Goal: Information Seeking & Learning: Compare options

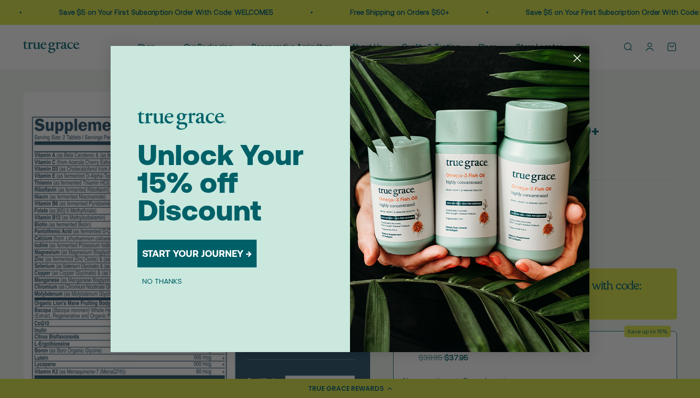
click at [577, 58] on circle "Close dialog" at bounding box center [577, 58] width 16 height 16
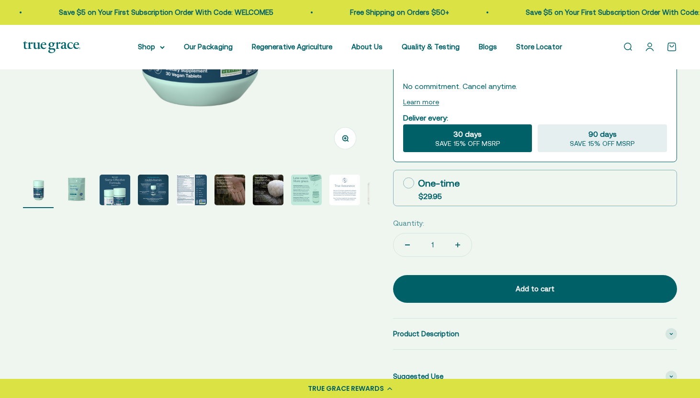
scroll to position [276, 0]
click at [190, 198] on img "Go to item 5" at bounding box center [191, 190] width 31 height 31
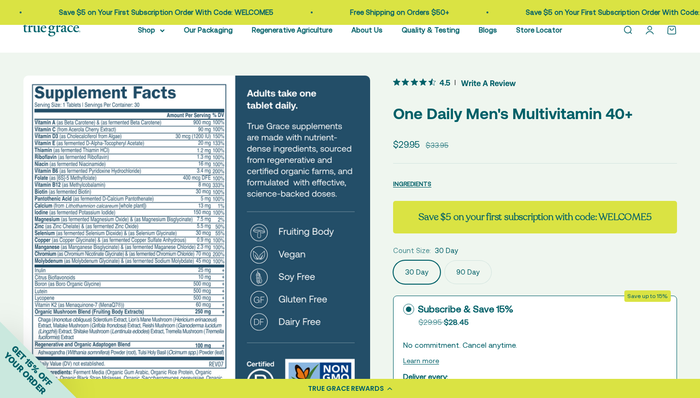
scroll to position [14, 0]
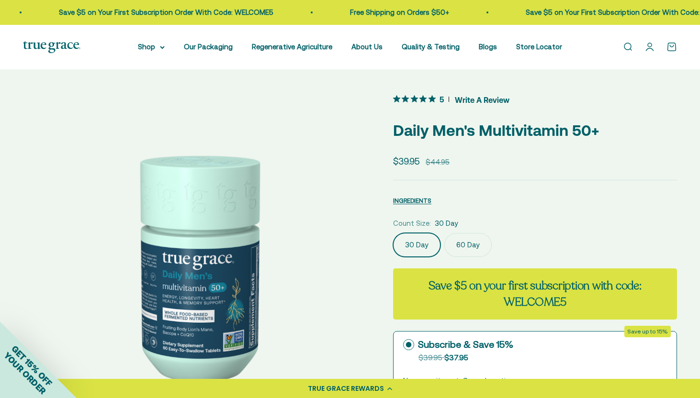
scroll to position [319, 0]
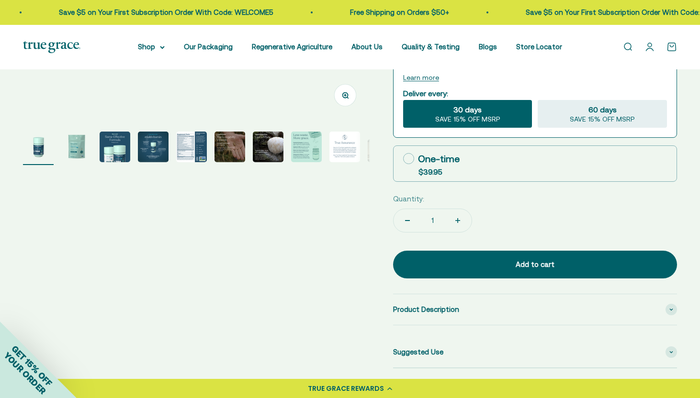
click at [196, 157] on img "Go to item 5" at bounding box center [191, 147] width 31 height 31
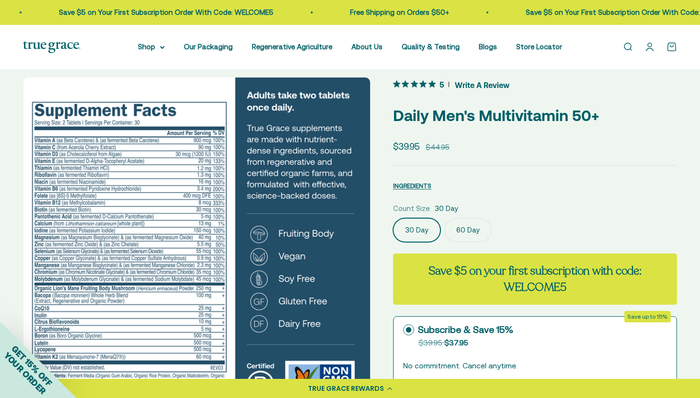
scroll to position [0, 0]
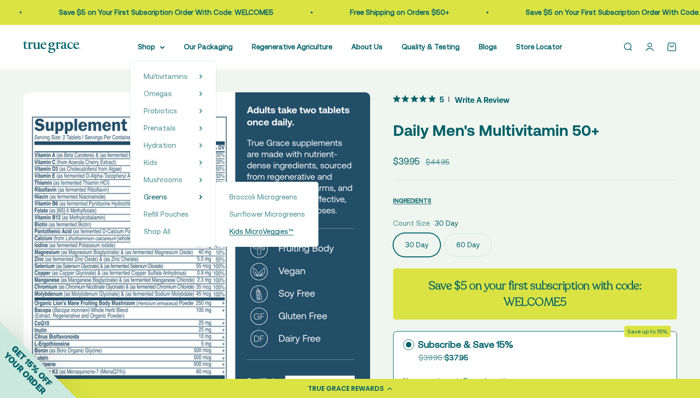
click at [239, 233] on span "Kids MicroVeggies™" at bounding box center [261, 231] width 64 height 8
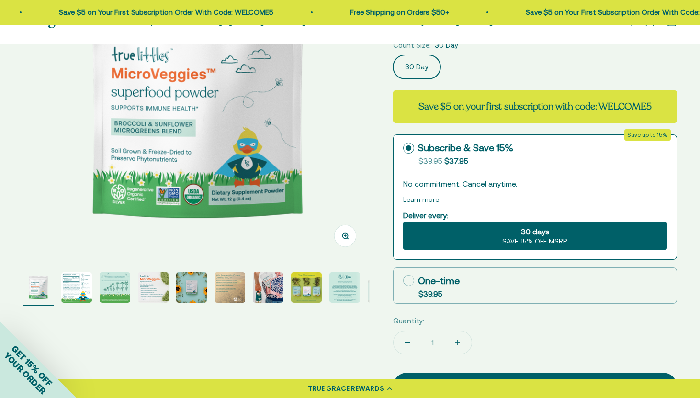
scroll to position [179, 0]
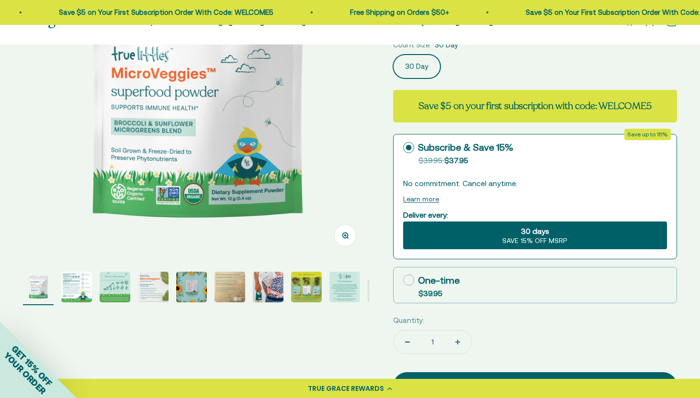
click at [82, 285] on img "Go to item 2" at bounding box center [76, 287] width 31 height 31
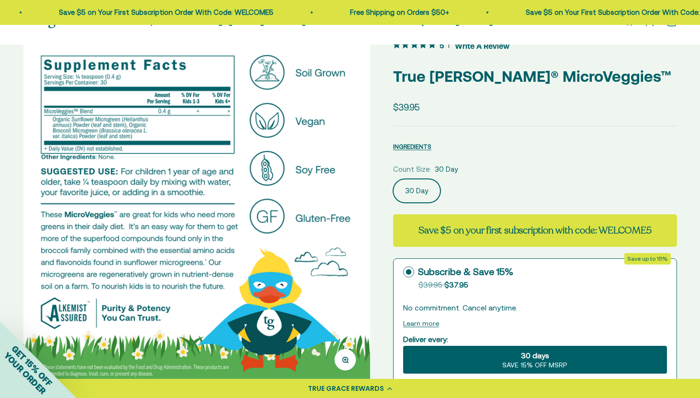
scroll to position [54, 0]
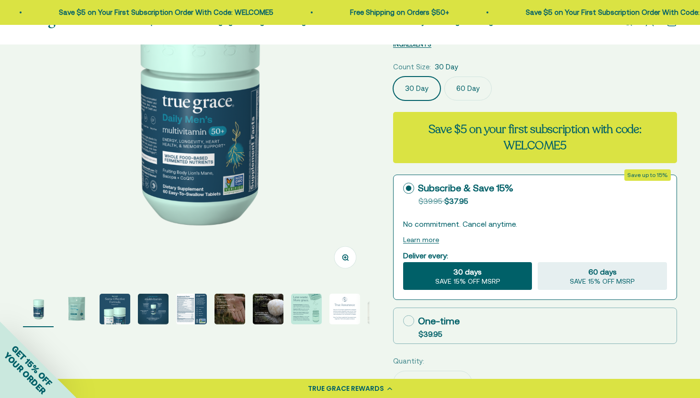
scroll to position [257, 0]
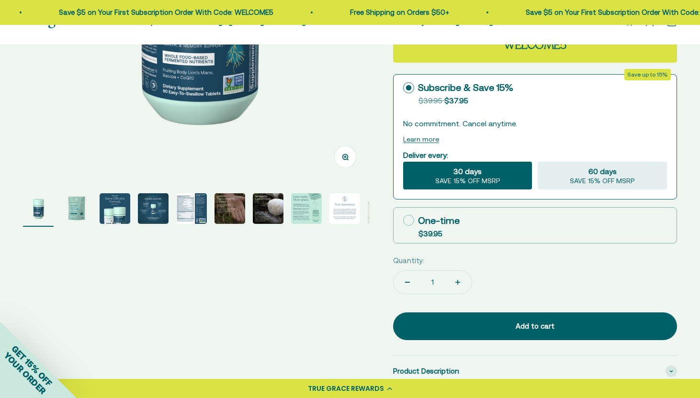
click at [187, 208] on img "Go to item 5" at bounding box center [191, 208] width 31 height 31
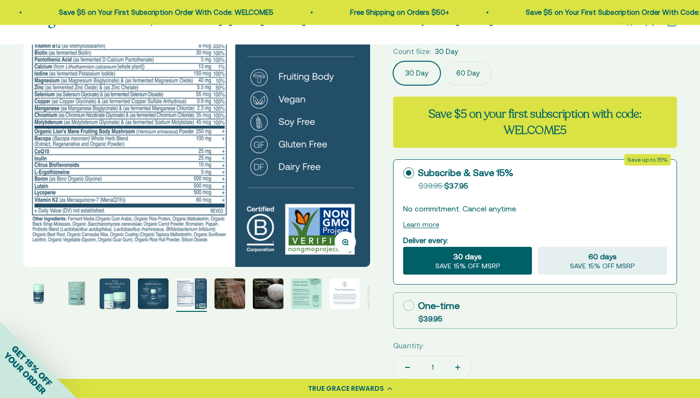
scroll to position [0, 0]
